Goal: Information Seeking & Learning: Find specific fact

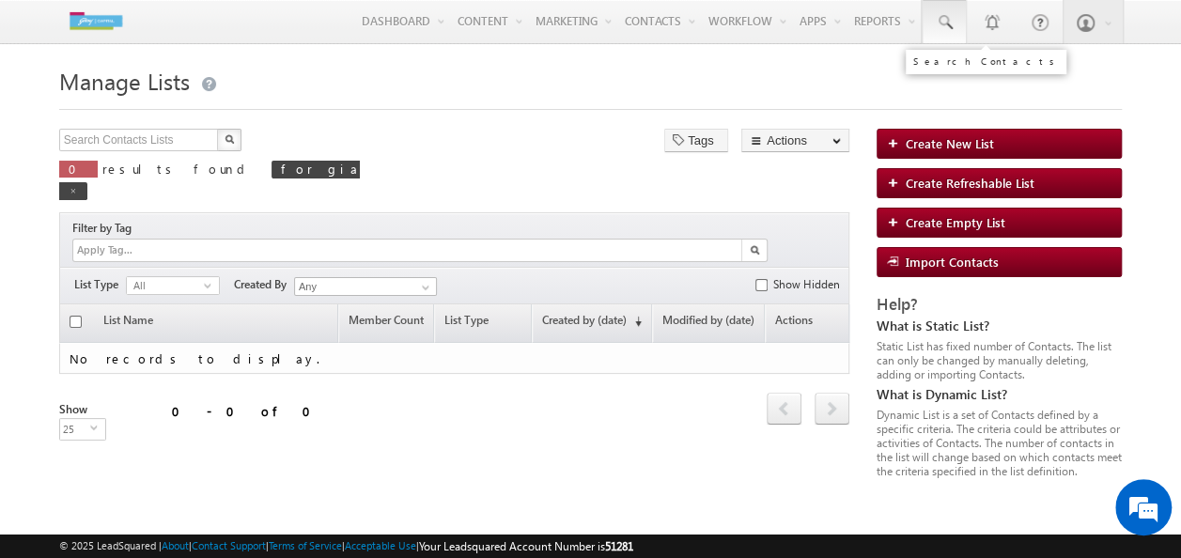
click at [962, 23] on link at bounding box center [944, 21] width 45 height 43
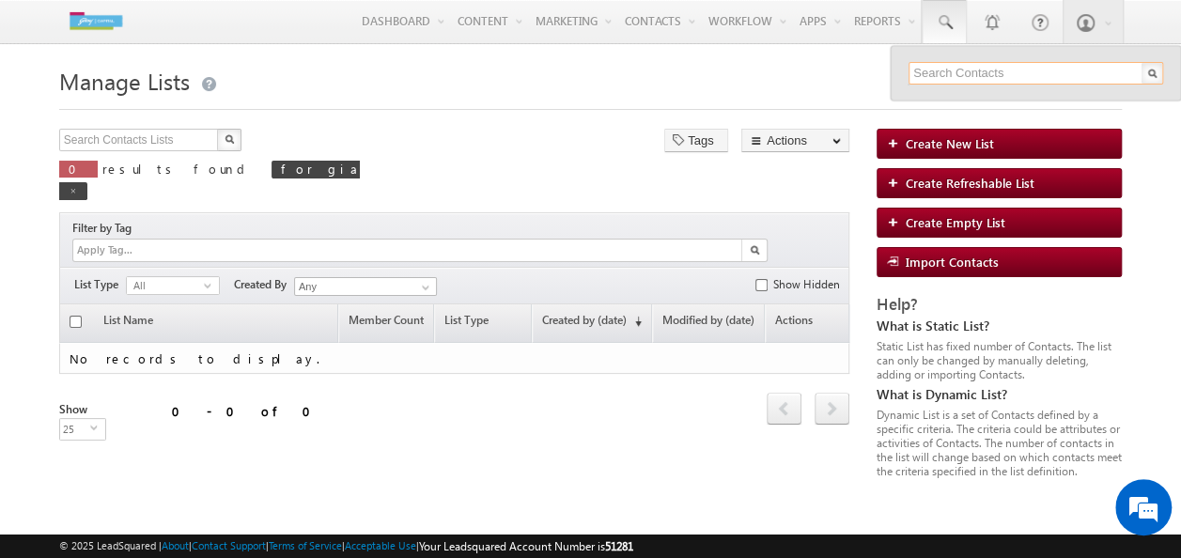
click at [914, 70] on input "text" at bounding box center [1036, 73] width 255 height 23
paste input "9879879870"
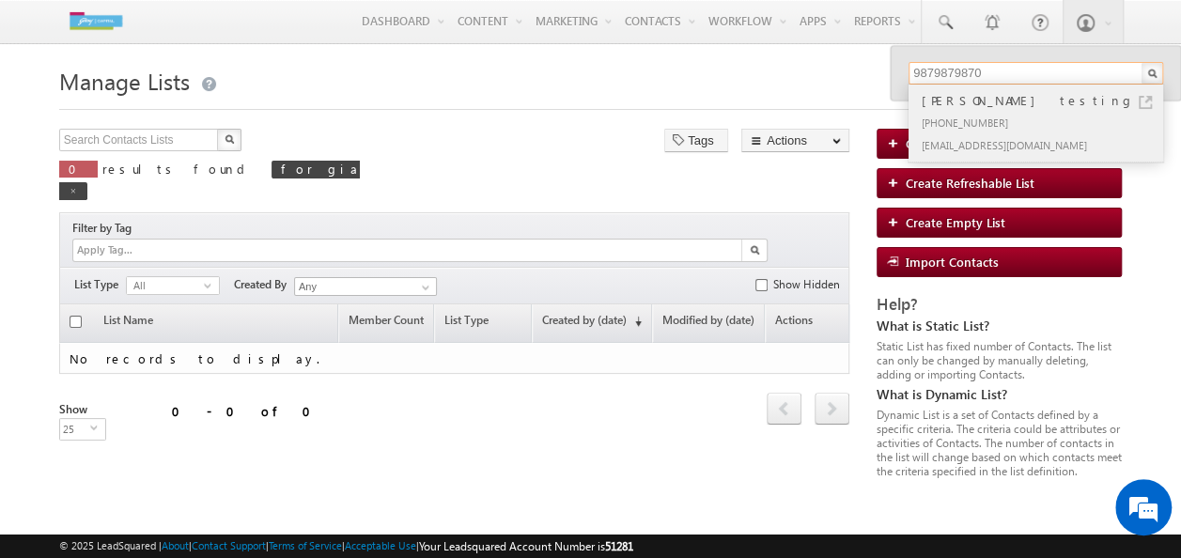
type input "9879879870"
click at [1003, 102] on div "Viraj Khode testing" at bounding box center [1044, 100] width 252 height 21
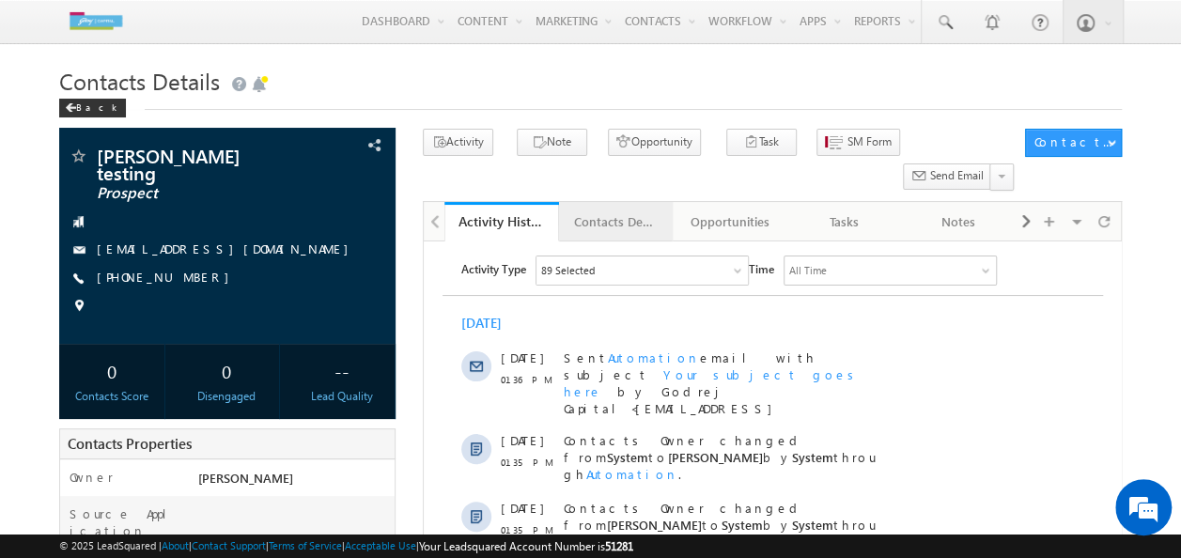
click at [611, 210] on div "Contacts Details" at bounding box center [615, 221] width 83 height 23
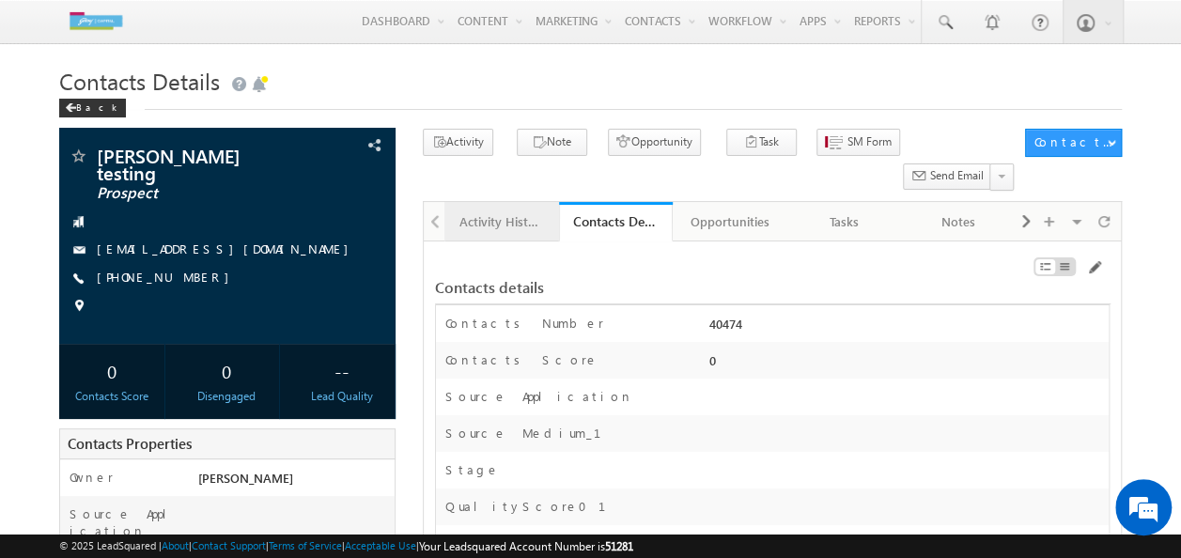
click at [485, 210] on div "Activity History" at bounding box center [500, 221] width 83 height 23
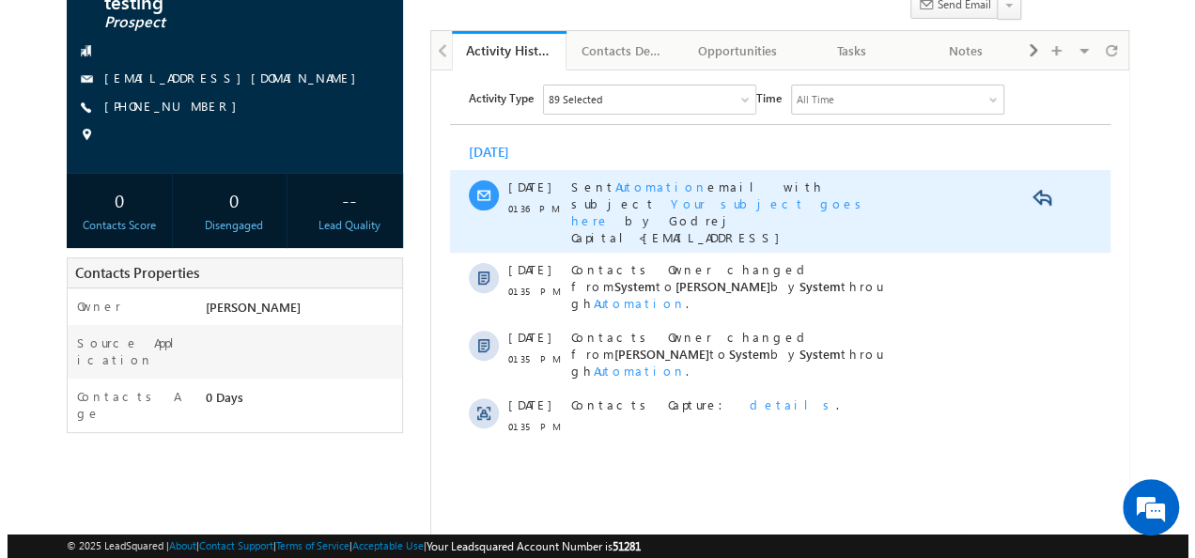
scroll to position [188, 0]
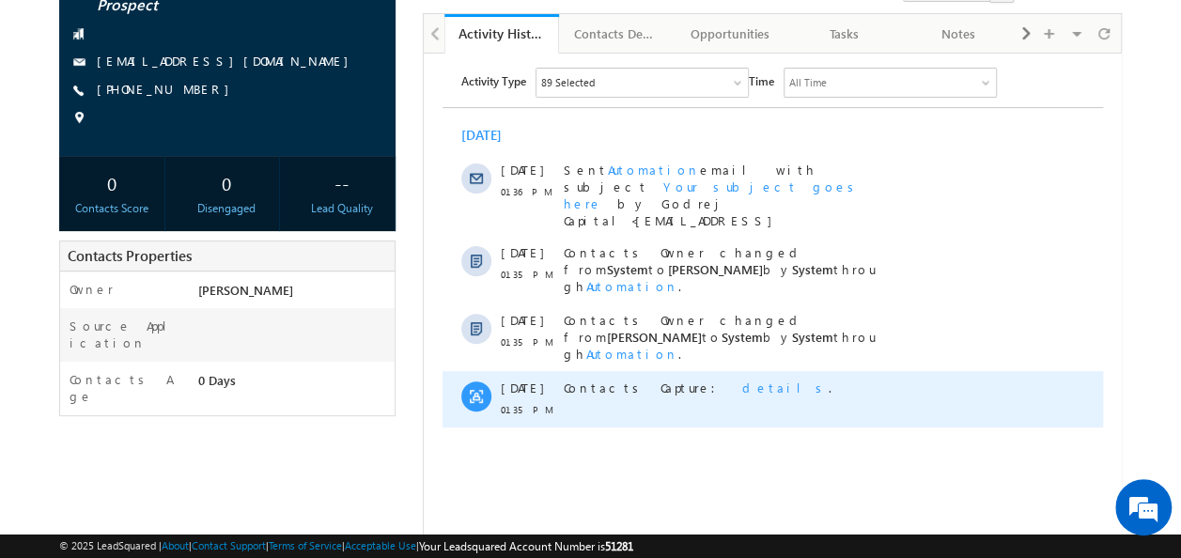
click at [741, 380] on span "details" at bounding box center [784, 388] width 86 height 16
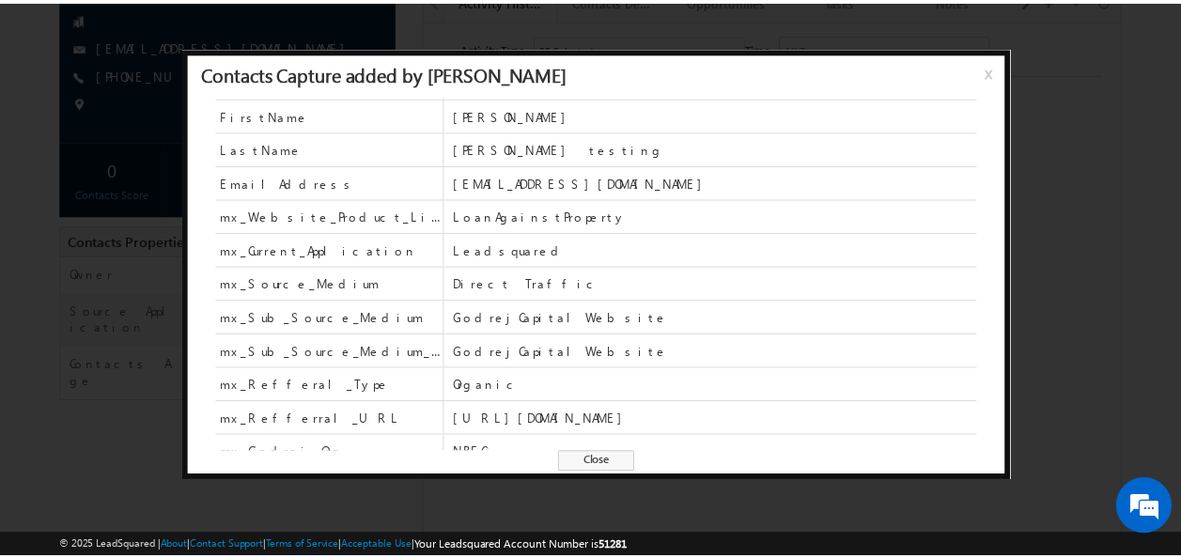
scroll to position [44, 0]
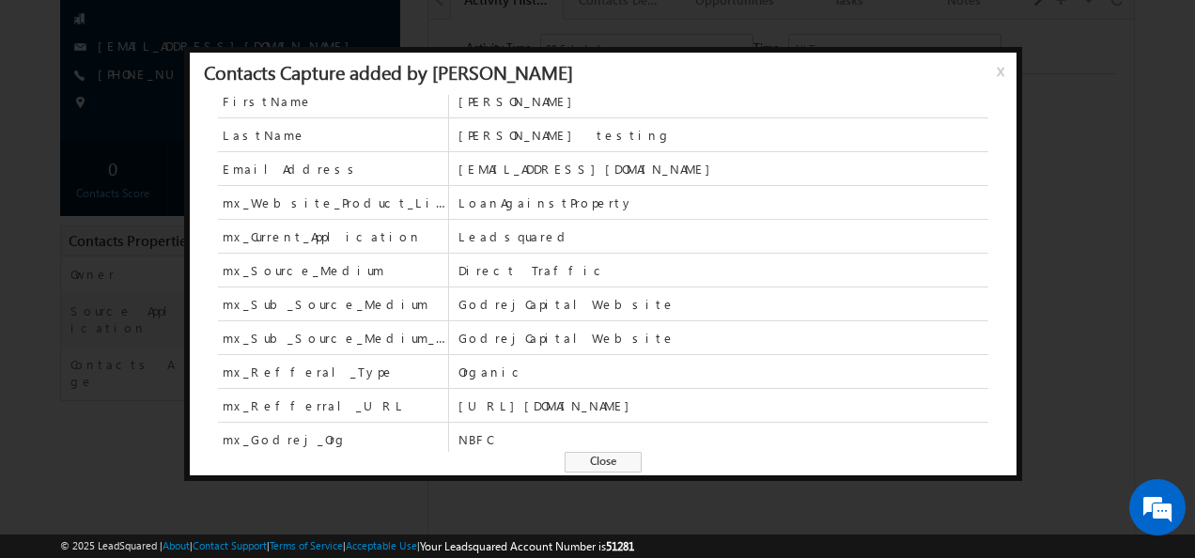
drag, startPoint x: 1000, startPoint y: 70, endPoint x: 403, endPoint y: 511, distance: 741.8
click at [1000, 70] on span "x" at bounding box center [1004, 78] width 15 height 34
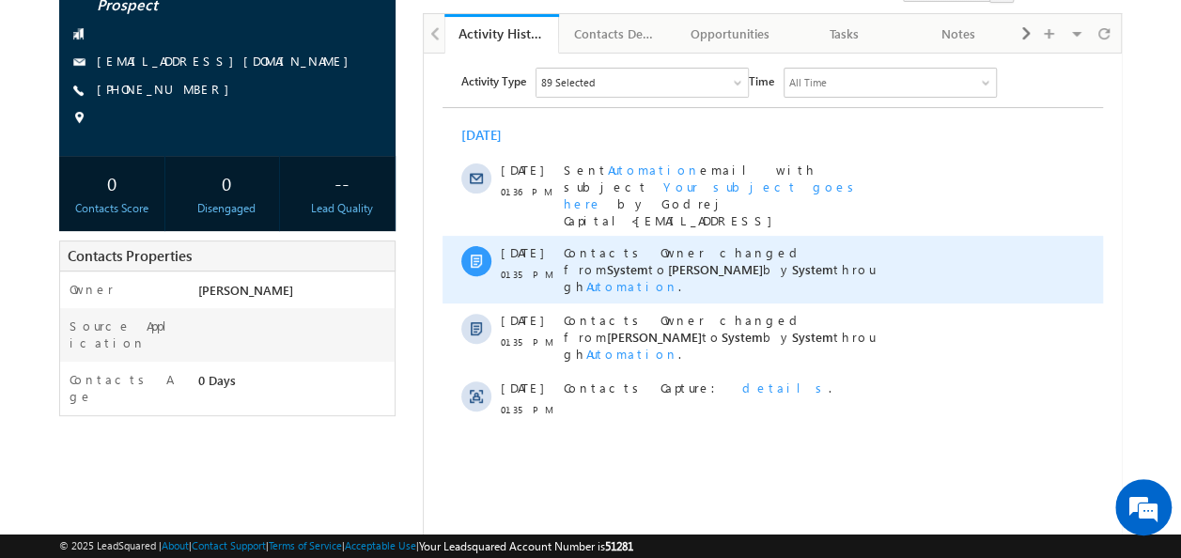
scroll to position [0, 0]
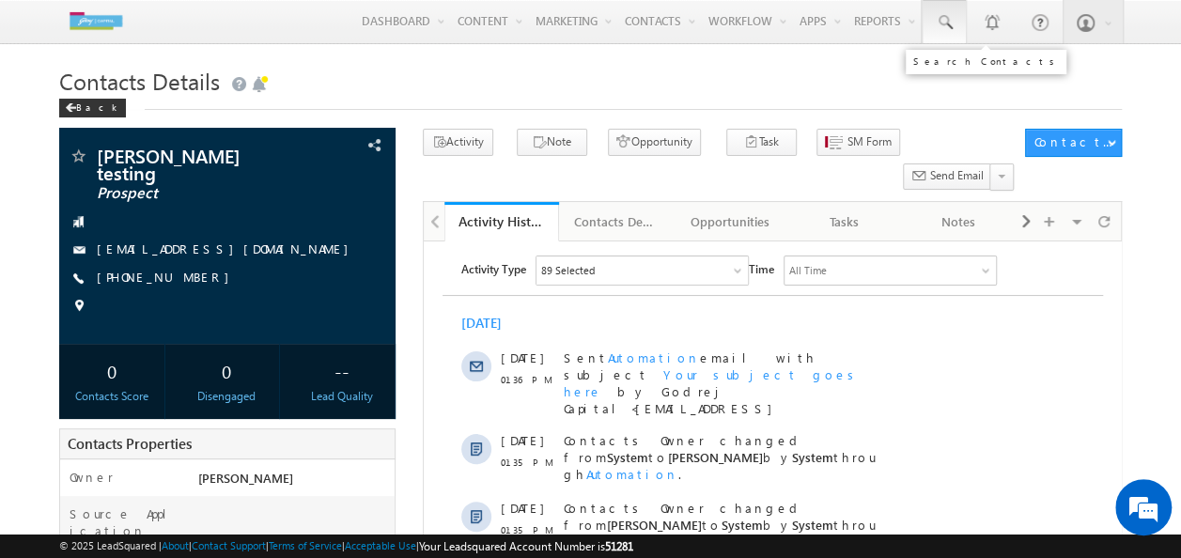
click at [947, 26] on span at bounding box center [944, 22] width 19 height 19
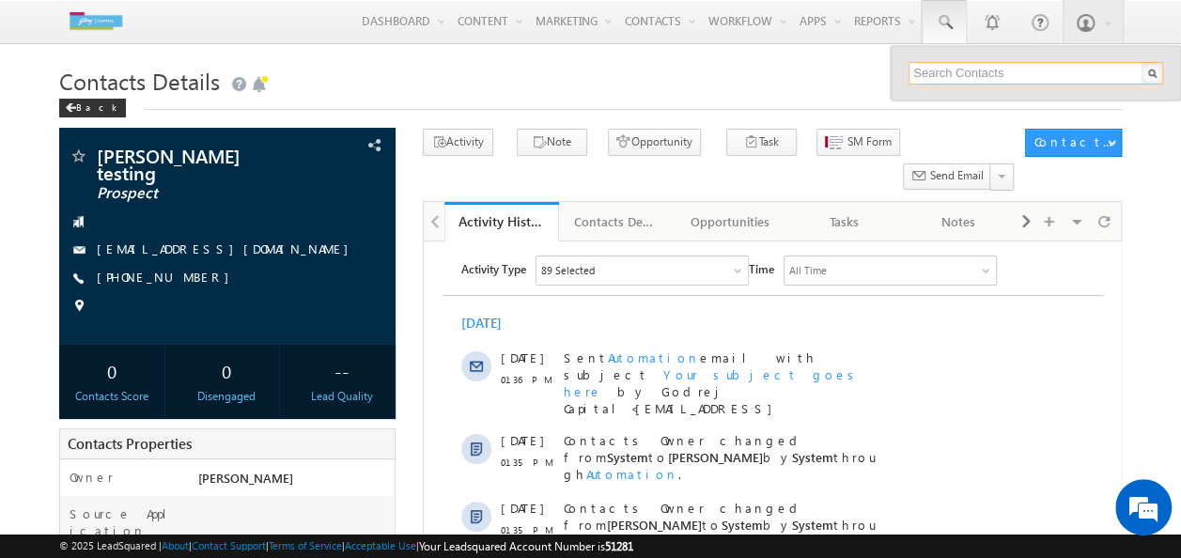
click at [943, 77] on input "text" at bounding box center [1036, 73] width 255 height 23
paste input "8978978979"
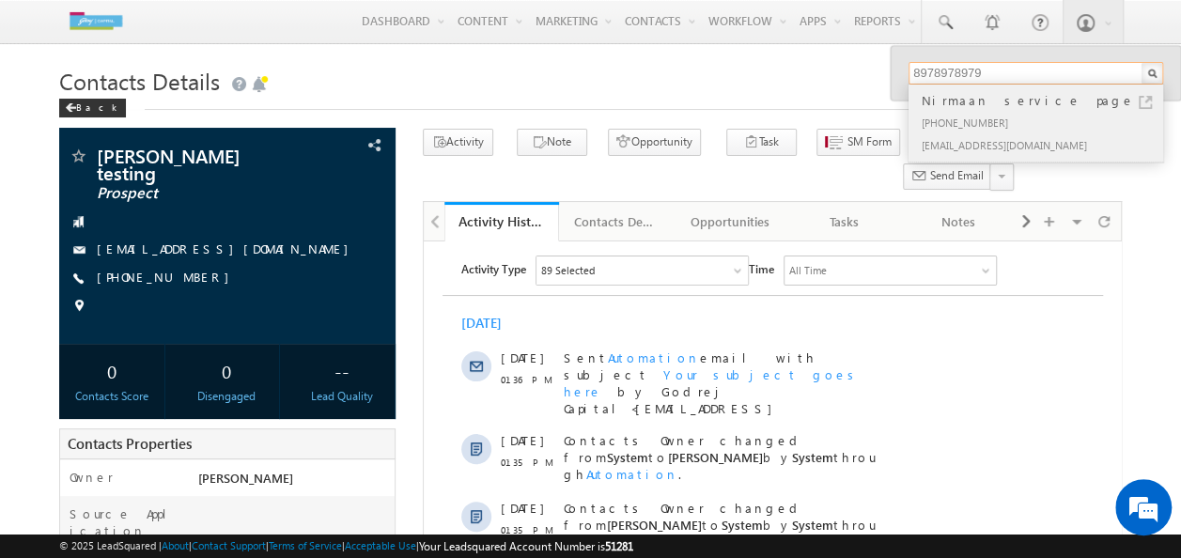
type input "8978978979"
click at [1018, 111] on div "+91-8978978979" at bounding box center [1044, 122] width 252 height 23
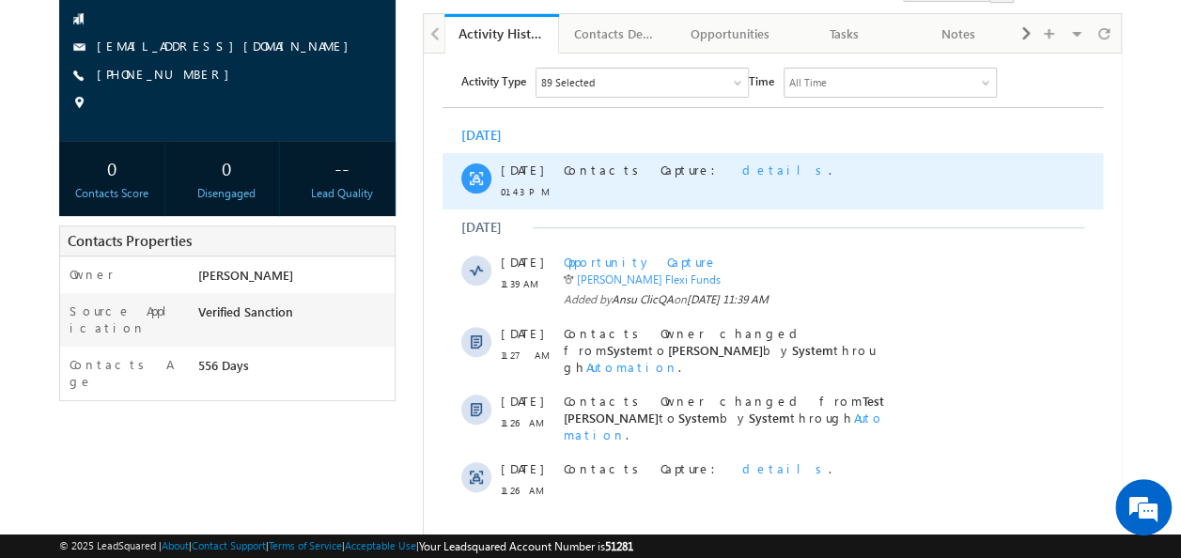
click at [741, 171] on span "details" at bounding box center [784, 170] width 86 height 16
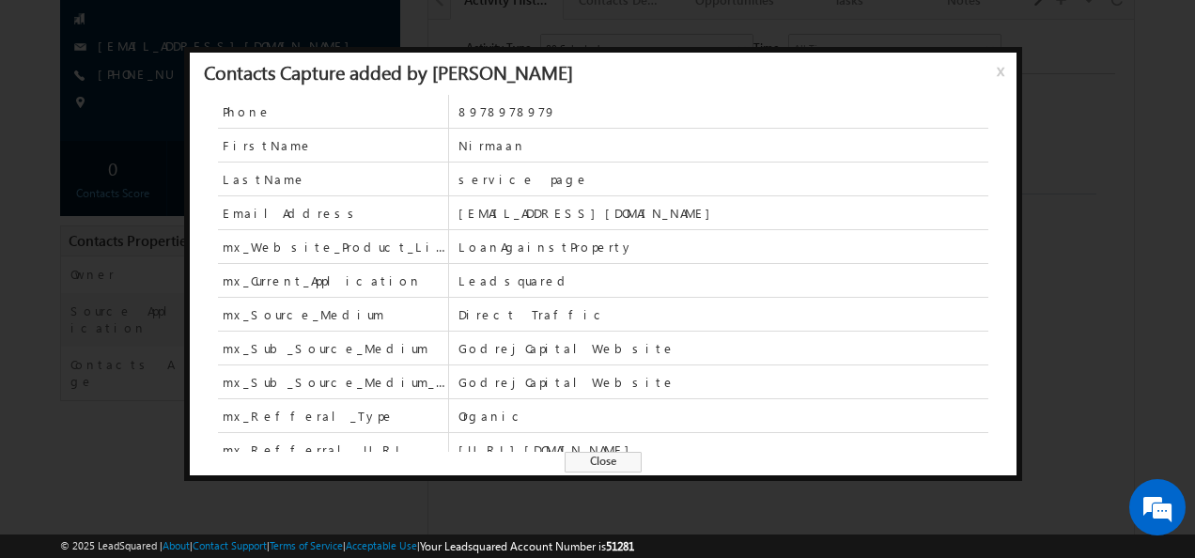
drag, startPoint x: 1000, startPoint y: 74, endPoint x: 565, endPoint y: 65, distance: 435.2
click at [1000, 74] on span "x" at bounding box center [1004, 78] width 15 height 34
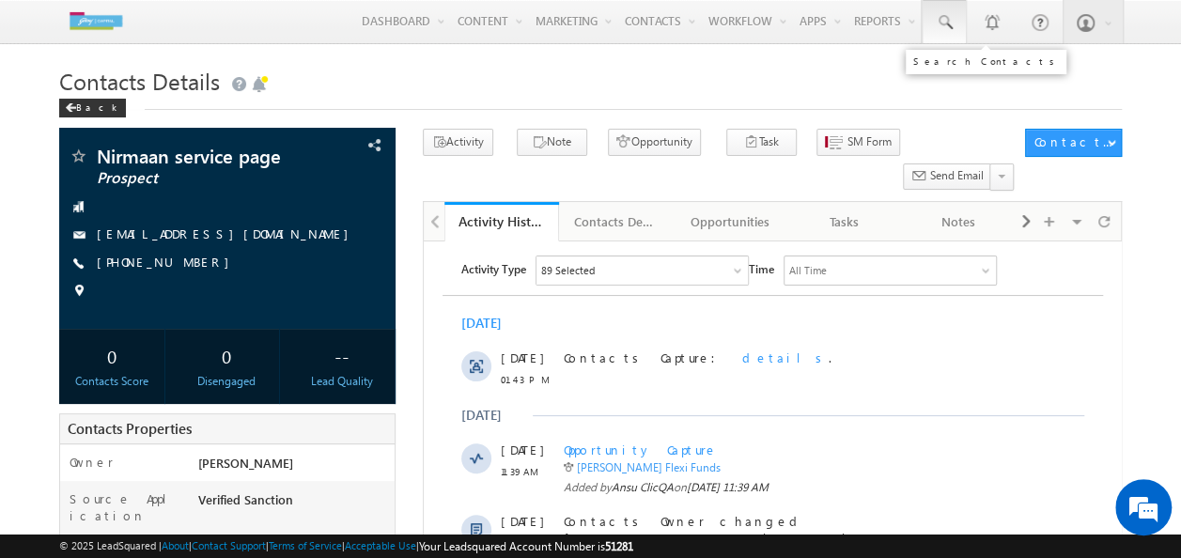
click at [944, 24] on span at bounding box center [944, 22] width 19 height 19
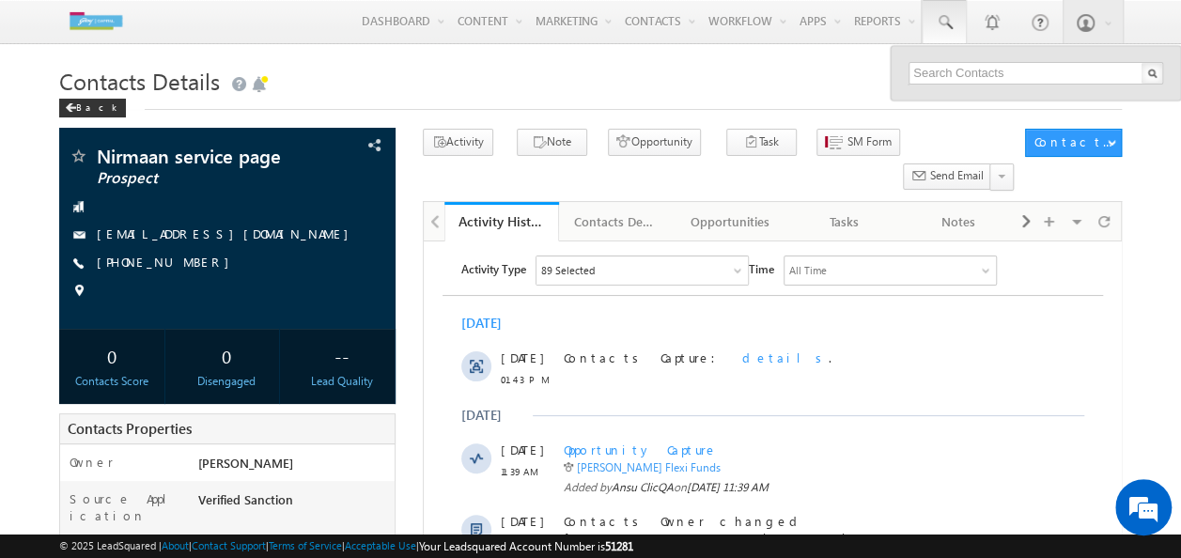
click at [928, 76] on div "Search Contacts" at bounding box center [986, 62] width 170 height 34
click at [972, 71] on input "text" at bounding box center [1036, 73] width 255 height 23
paste input "7787989080"
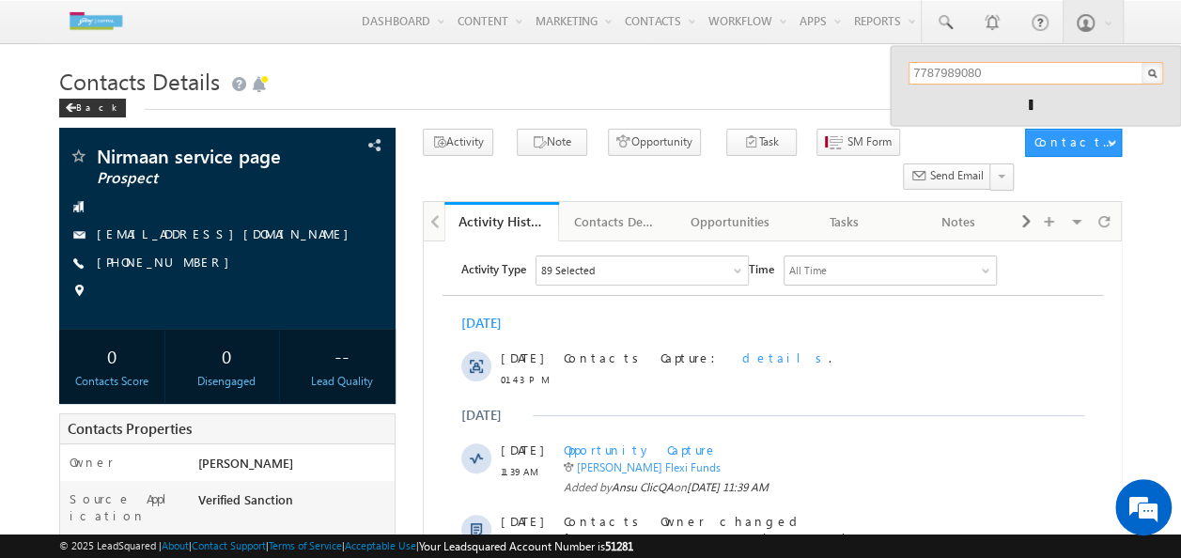
type input "7787989080"
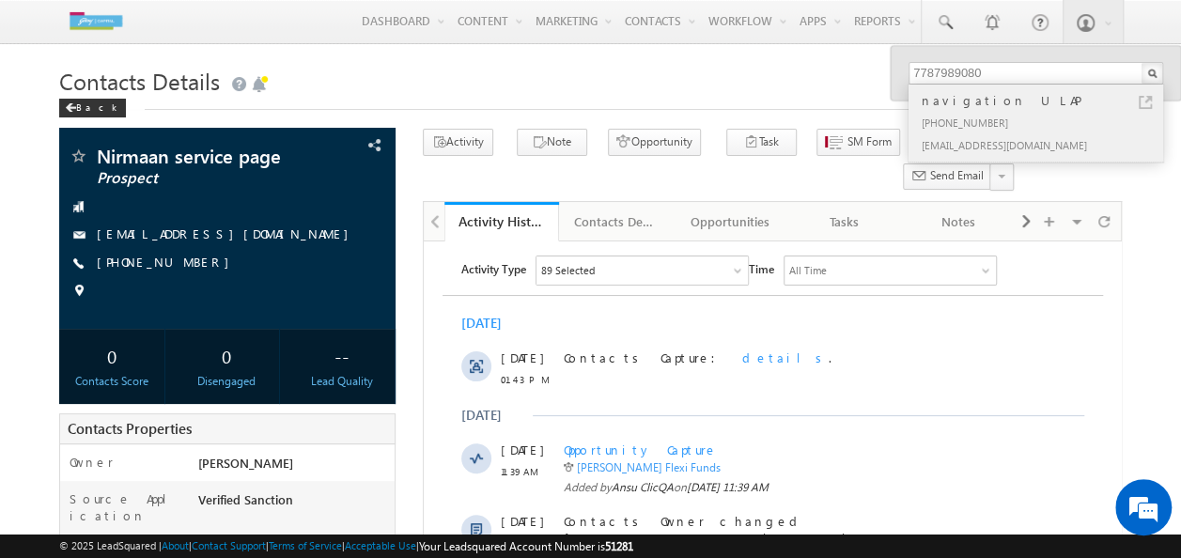
click at [987, 136] on div "[EMAIL_ADDRESS][DOMAIN_NAME]" at bounding box center [1044, 144] width 252 height 23
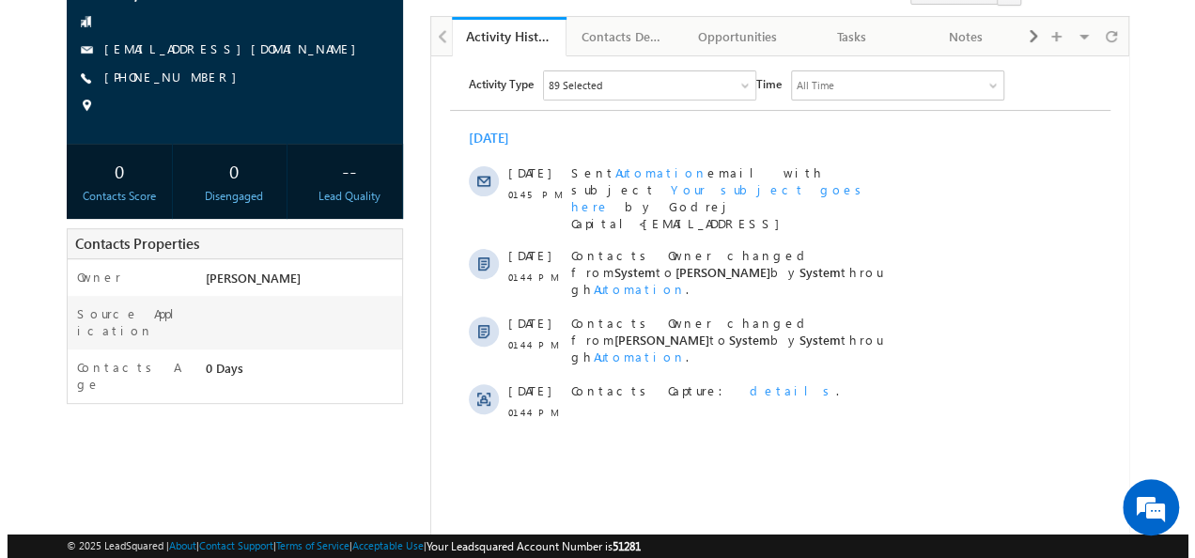
scroll to position [188, 0]
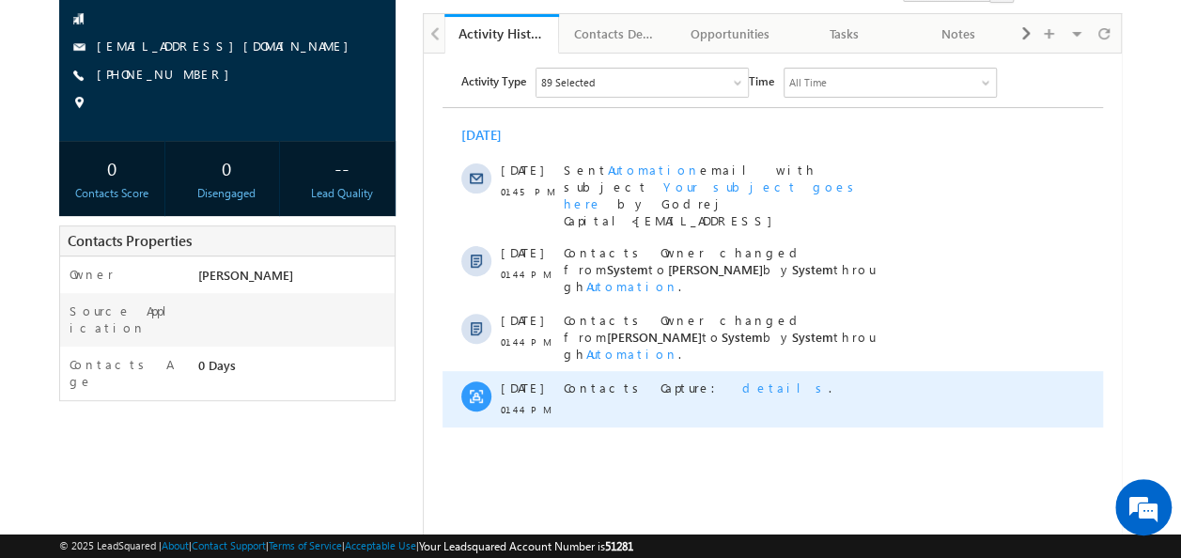
click at [741, 380] on span "details" at bounding box center [784, 388] width 86 height 16
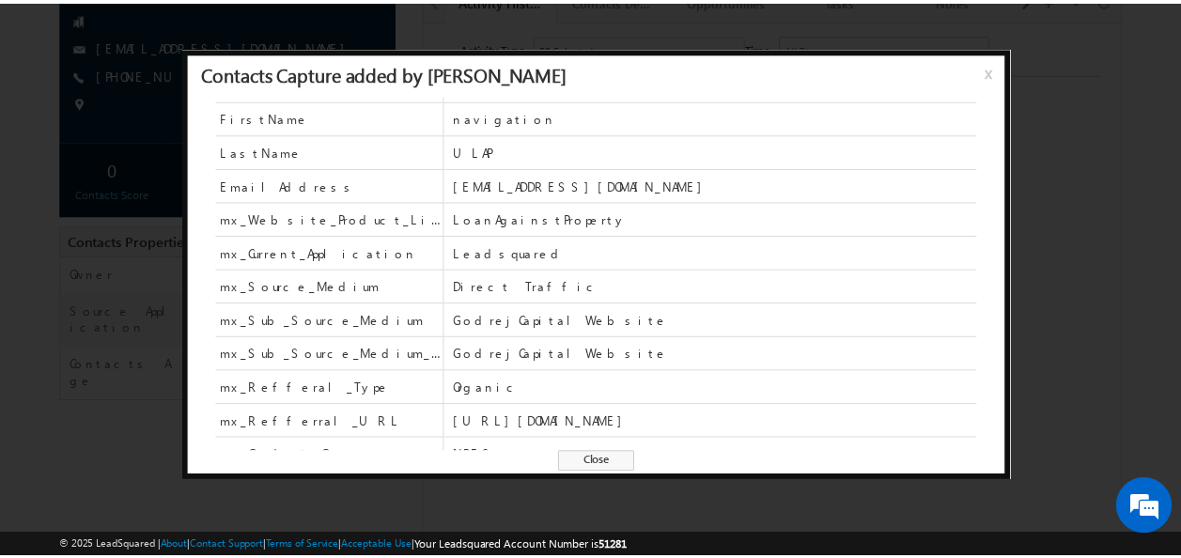
scroll to position [44, 0]
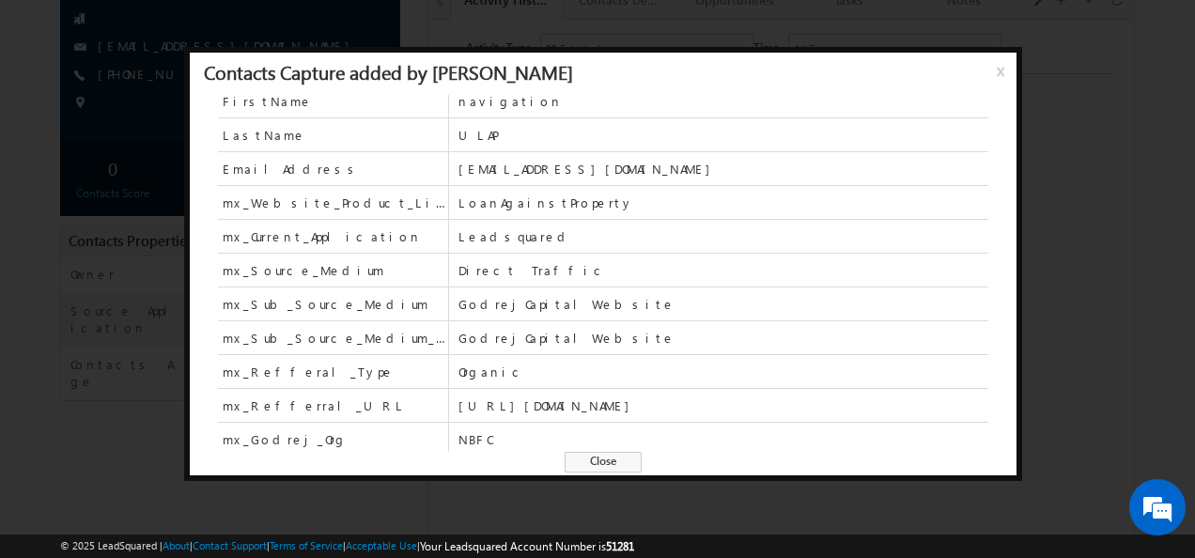
click at [1002, 75] on span "x" at bounding box center [1004, 78] width 15 height 34
